Goal: Find specific page/section: Find specific page/section

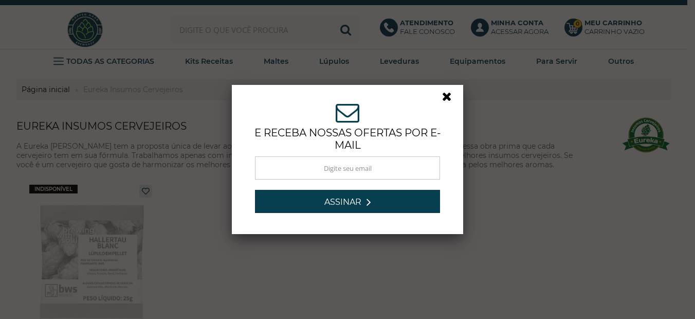
click at [442, 93] on link at bounding box center [451, 99] width 19 height 19
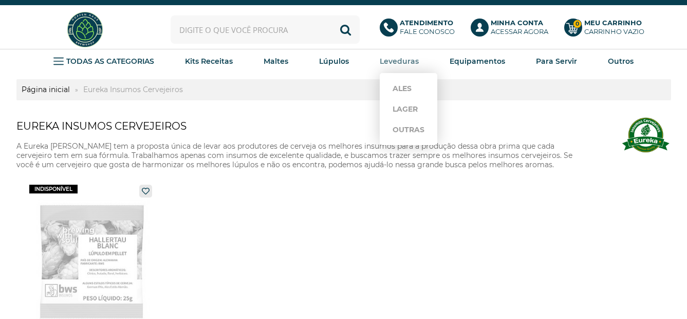
click at [401, 60] on strong "Leveduras" at bounding box center [399, 61] width 39 height 9
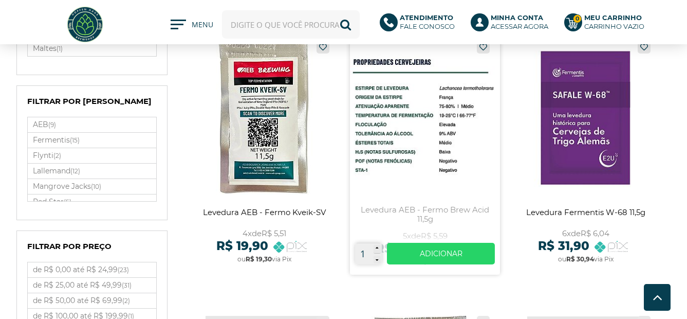
scroll to position [308, 0]
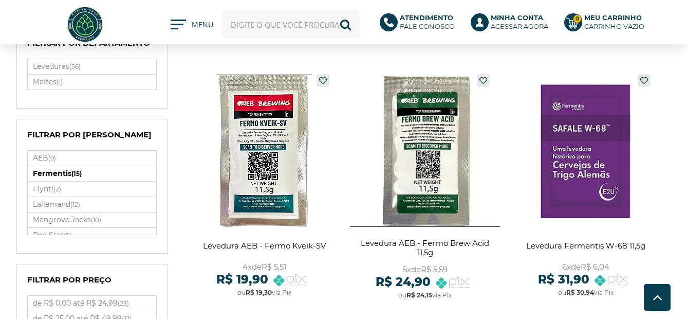
click at [77, 176] on small "(15)" at bounding box center [76, 174] width 10 height 8
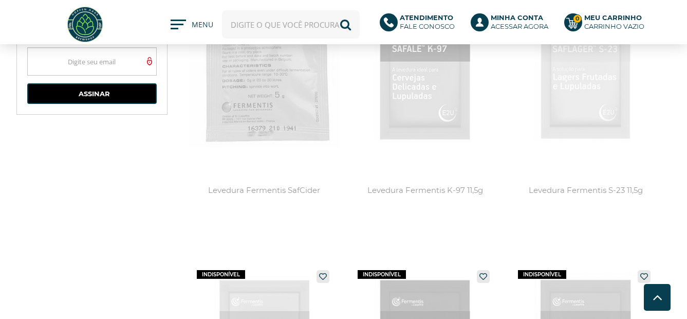
scroll to position [411, 0]
